Goal: Navigation & Orientation: Find specific page/section

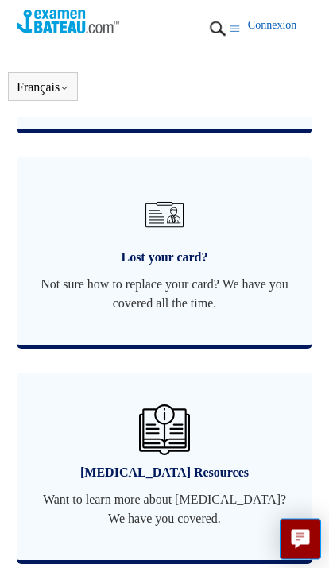
scroll to position [1286, 0]
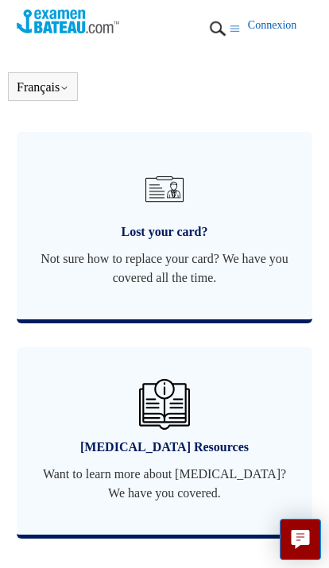
click at [177, 242] on span "Lost your card?" at bounding box center [165, 231] width 249 height 19
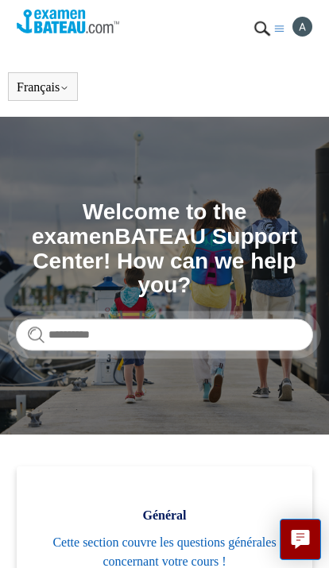
click at [296, 26] on img at bounding box center [302, 27] width 20 height 20
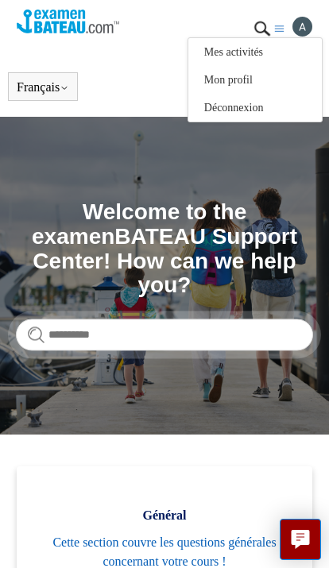
click at [261, 92] on link "Mon profil" at bounding box center [254, 80] width 133 height 28
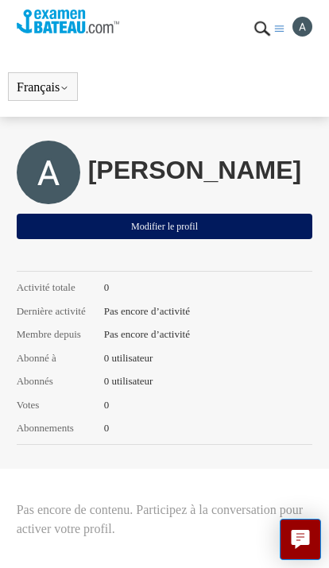
click at [303, 33] on img at bounding box center [302, 27] width 20 height 20
click at [262, 66] on link "Mon profil" at bounding box center [254, 80] width 133 height 28
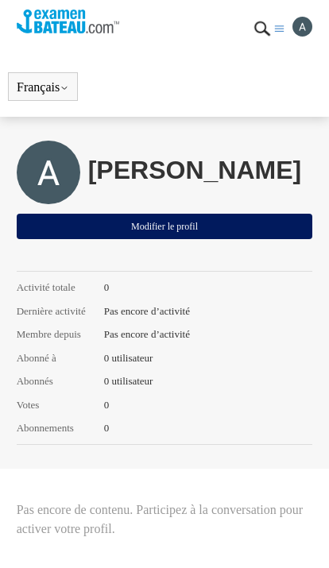
click at [299, 33] on img at bounding box center [302, 27] width 20 height 20
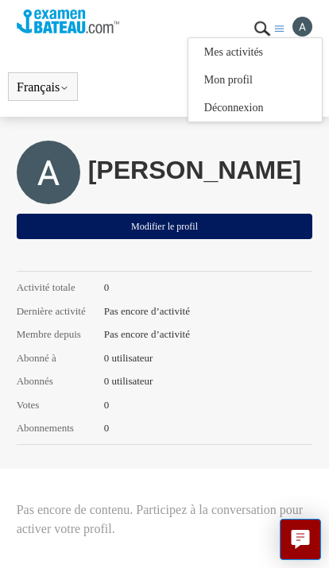
click at [259, 50] on link "Mes activités" at bounding box center [254, 52] width 133 height 28
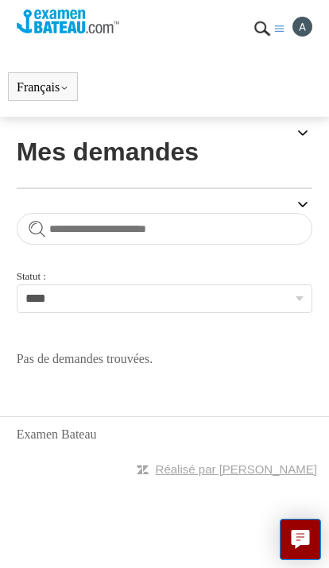
click at [273, 29] on img at bounding box center [262, 29] width 24 height 24
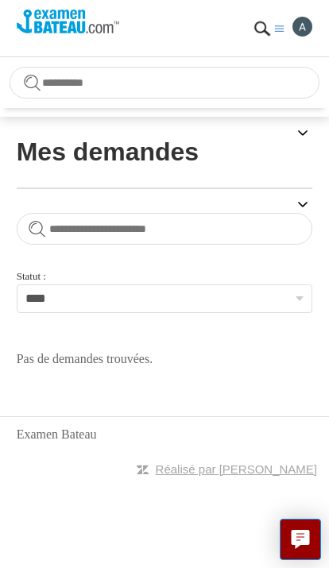
click at [272, 32] on img at bounding box center [262, 29] width 24 height 24
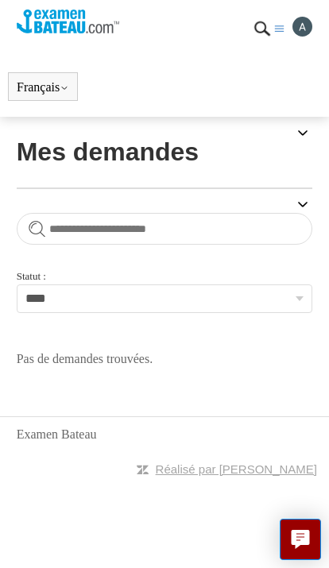
click at [304, 26] on img at bounding box center [302, 27] width 20 height 20
click at [267, 79] on link "Mon profil" at bounding box center [254, 80] width 133 height 28
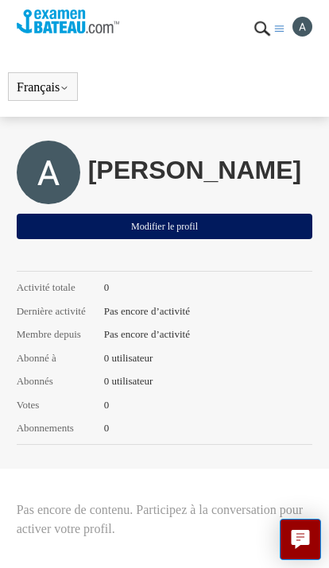
click at [86, 31] on img at bounding box center [68, 22] width 103 height 24
